Goal: Task Accomplishment & Management: Manage account settings

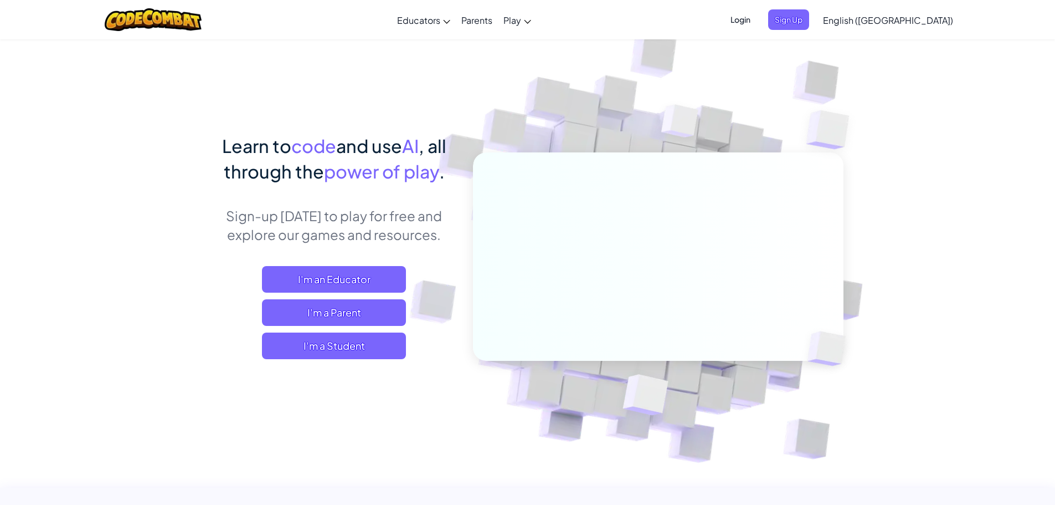
click at [757, 28] on span "Login" at bounding box center [740, 19] width 33 height 20
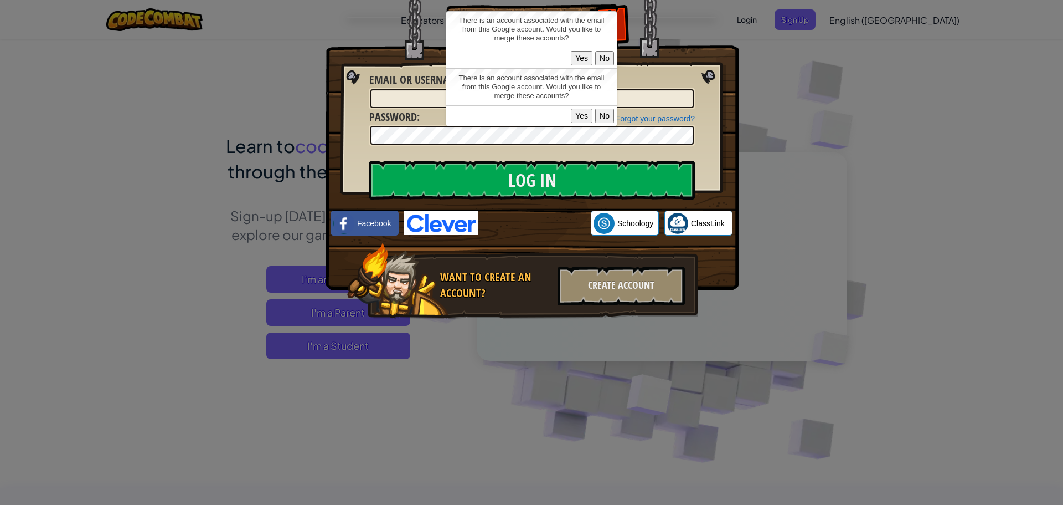
click at [897, 99] on div "Log In Unknown Error Email or Username : Forgot your password? Password : Log I…" at bounding box center [531, 252] width 1063 height 505
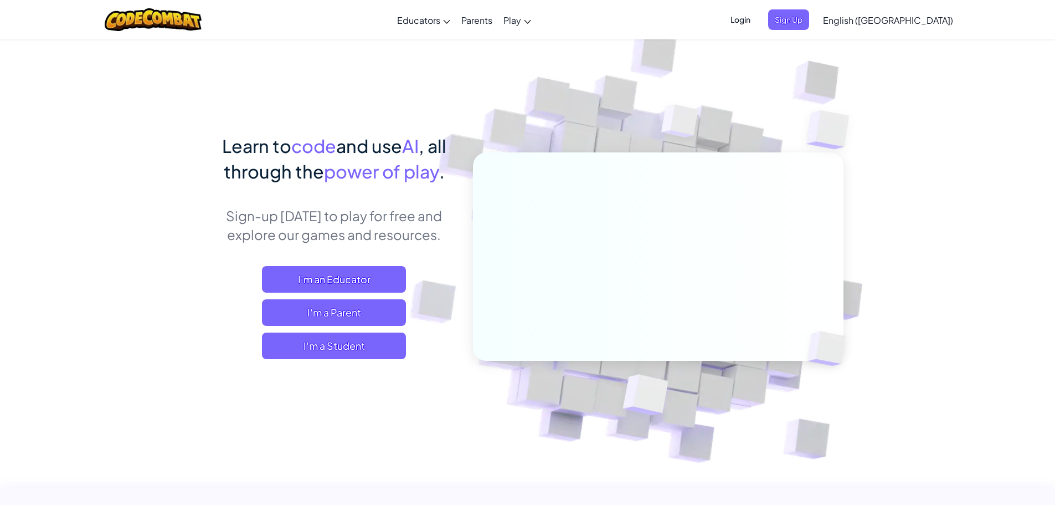
click at [743, 96] on img at bounding box center [650, 243] width 615 height 615
click at [757, 12] on span "Login" at bounding box center [740, 19] width 33 height 20
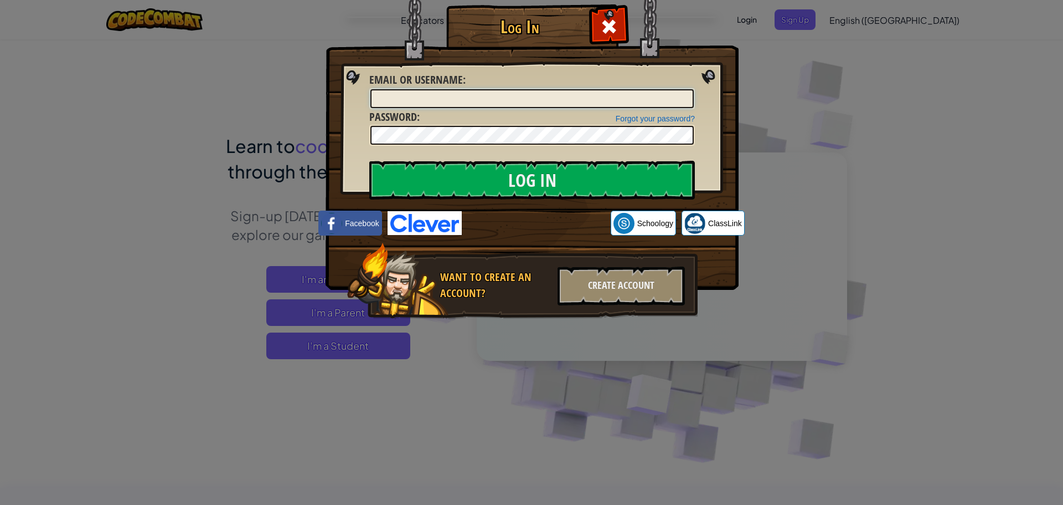
click at [425, 99] on input "Email or Username :" at bounding box center [532, 98] width 323 height 19
type input "MaddenM9876"
click at [496, 172] on input "Log In" at bounding box center [532, 180] width 326 height 39
